Goal: Contribute content

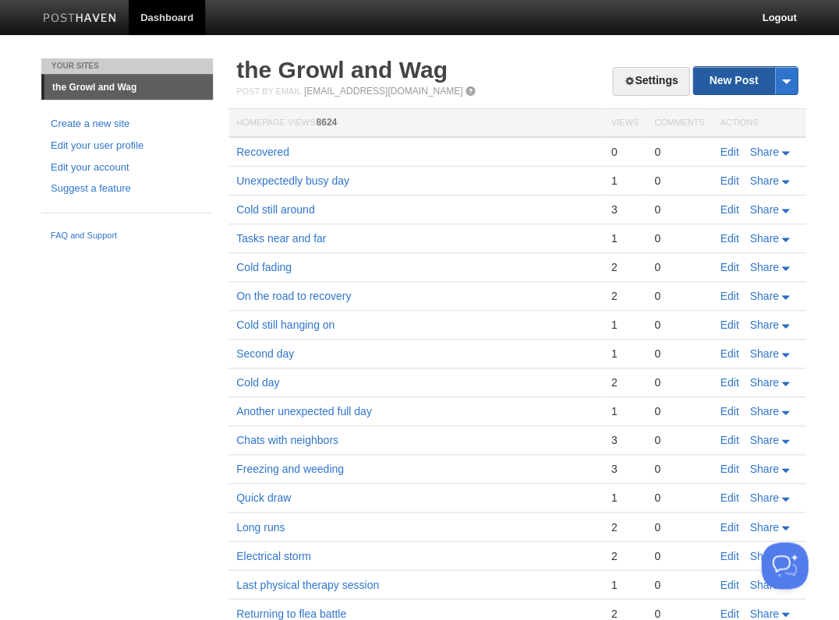
click at [723, 83] on link "New Post" at bounding box center [745, 80] width 104 height 27
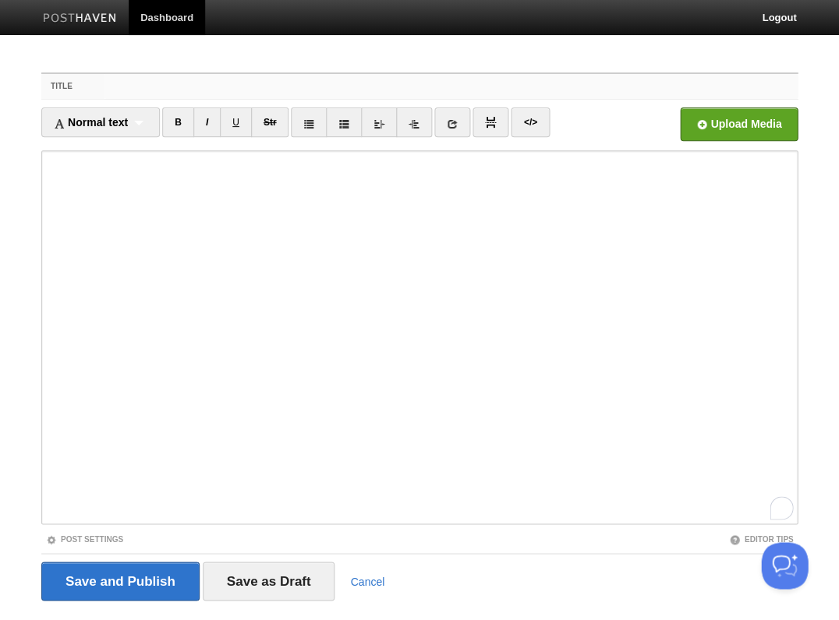
click at [111, 90] on input "Title" at bounding box center [450, 86] width 693 height 25
type input "Welcom to [GEOGRAPHIC_DATA]"
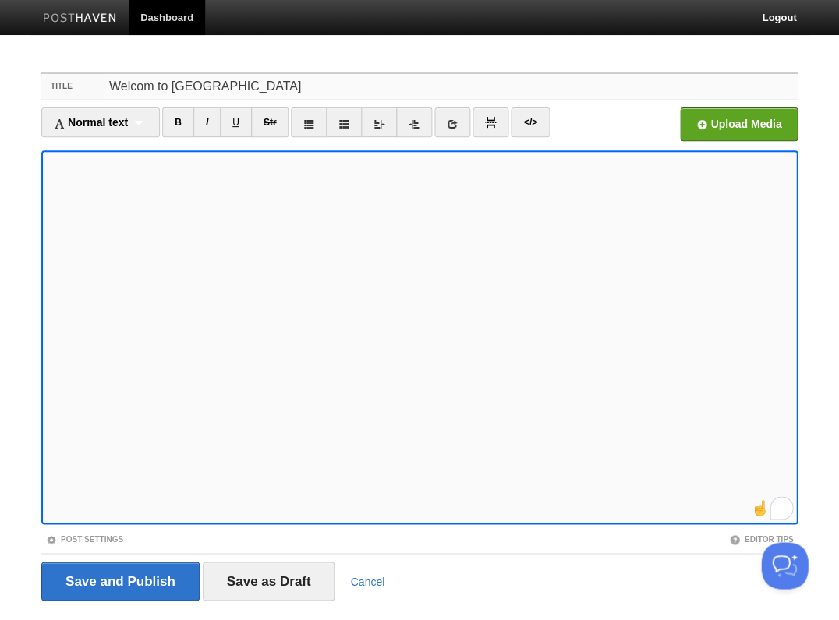
click at [150, 89] on input "Welcom to [GEOGRAPHIC_DATA]" at bounding box center [450, 86] width 693 height 25
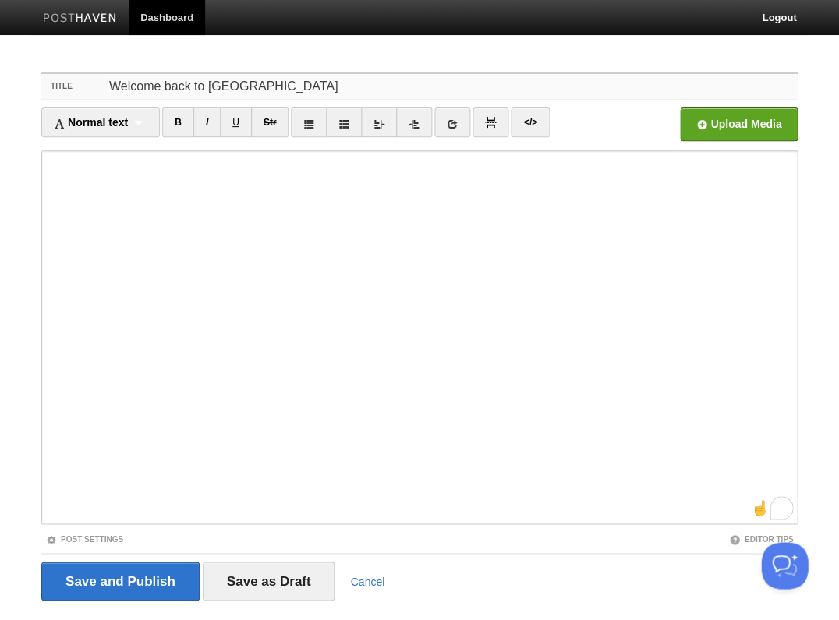
click at [322, 90] on input "Welcome back to [GEOGRAPHIC_DATA]" at bounding box center [450, 86] width 693 height 25
type input "Welcome back to [GEOGRAPHIC_DATA]!"
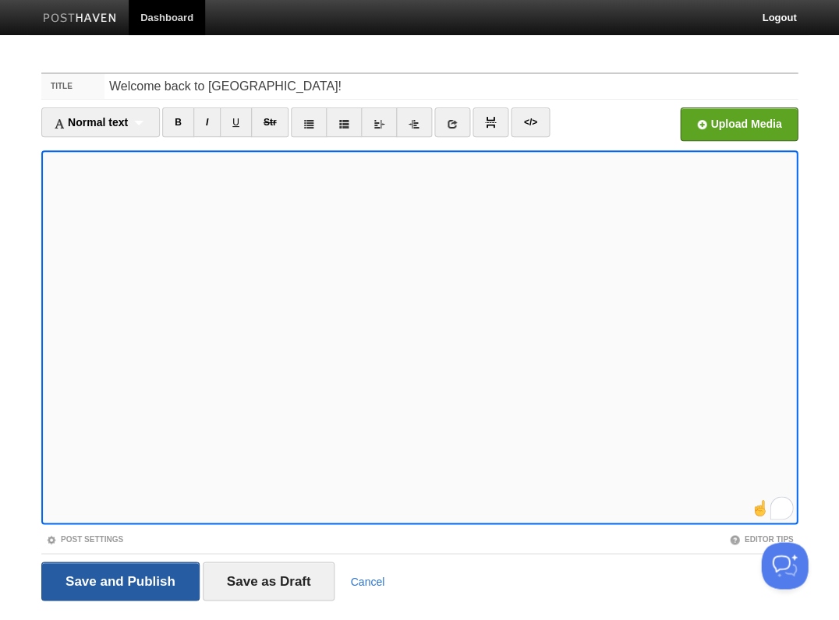
click at [118, 580] on input "Save and Publish" at bounding box center [120, 581] width 158 height 39
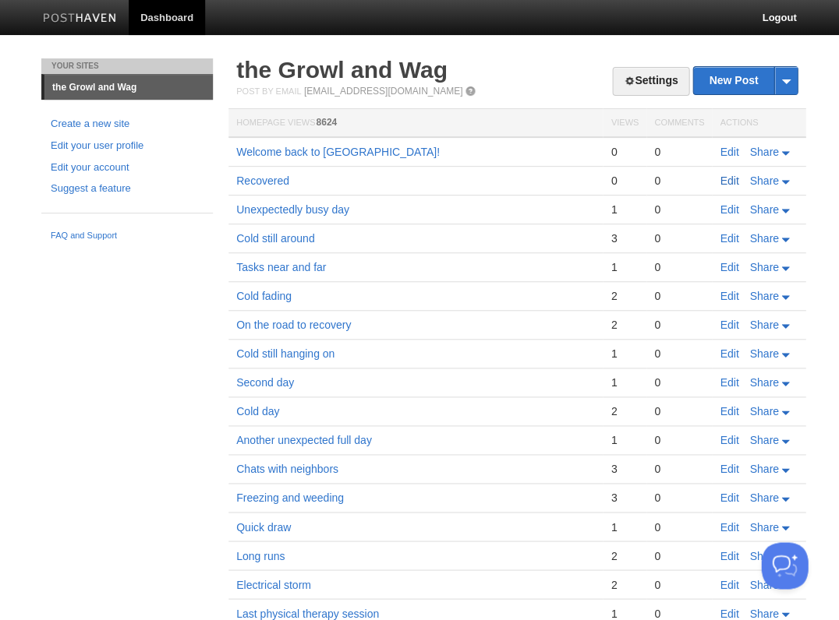
click at [730, 175] on link "Edit" at bounding box center [728, 181] width 19 height 12
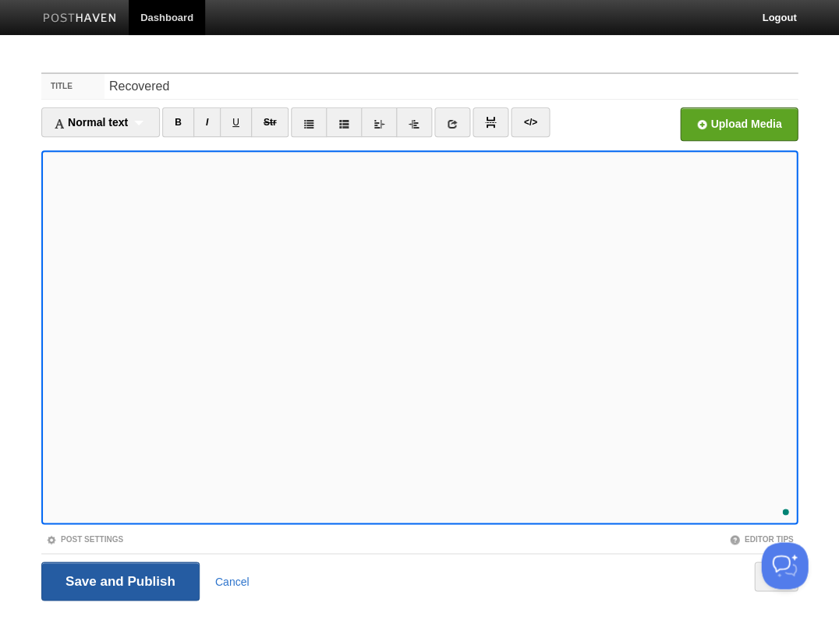
click at [106, 577] on input "Save and Publish" at bounding box center [120, 581] width 158 height 39
